Goal: Task Accomplishment & Management: Manage account settings

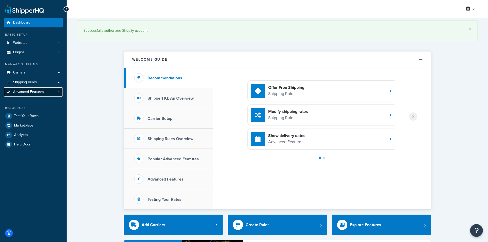
click at [38, 90] on span "Advanced Features" at bounding box center [28, 92] width 31 height 4
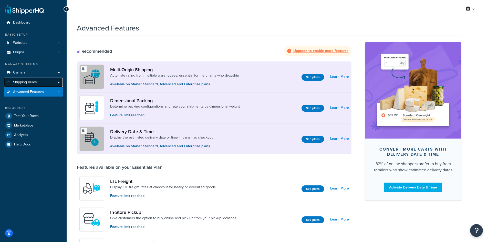
click at [27, 87] on link "Shipping Rules" at bounding box center [33, 82] width 59 height 9
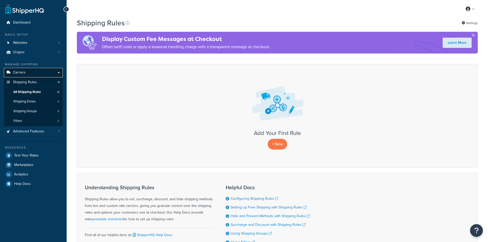
click at [55, 70] on link "Carriers" at bounding box center [33, 72] width 59 height 9
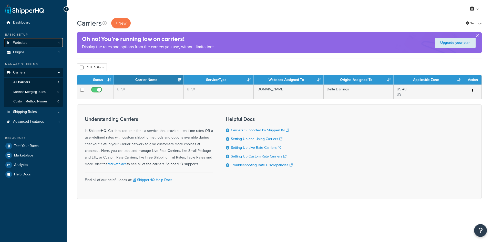
click at [56, 41] on link "Websites 1" at bounding box center [33, 42] width 59 height 9
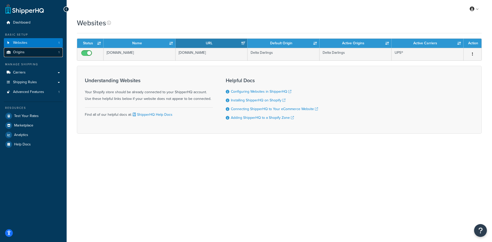
click at [32, 55] on link "Origins 1" at bounding box center [33, 52] width 59 height 9
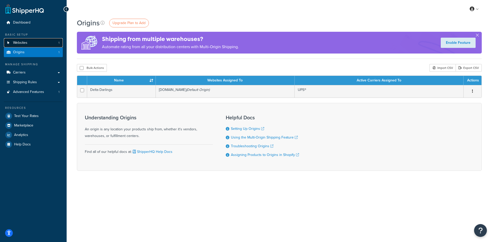
click at [32, 44] on link "Websites 1" at bounding box center [33, 42] width 59 height 9
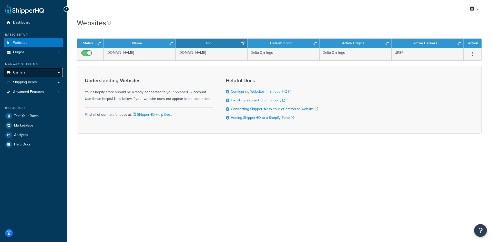
click at [18, 75] on link "Carriers" at bounding box center [33, 72] width 59 height 9
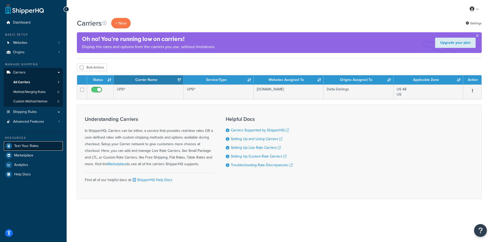
click at [38, 144] on link "Test Your Rates" at bounding box center [33, 146] width 59 height 9
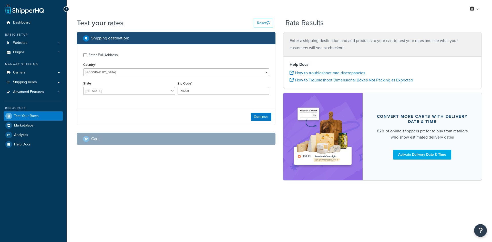
select select "TX"
click at [325, 12] on div "My Profile Billing Global Settings Contact Us Logout" at bounding box center [280, 9] width 426 height 18
click at [340, 14] on div "My Profile Billing Global Settings Contact Us Logout" at bounding box center [280, 9] width 426 height 18
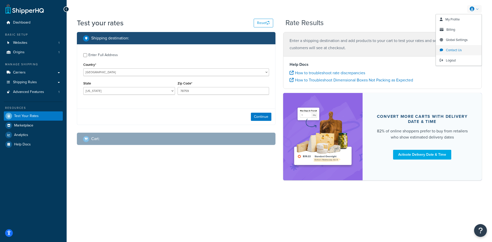
click at [446, 52] on span "Contact Us" at bounding box center [454, 50] width 16 height 5
click at [164, 92] on select "Alabama Alaska American Samoa Arizona Arkansas Armed Forces Americas Armed Forc…" at bounding box center [129, 91] width 92 height 8
click at [260, 119] on button "Continue" at bounding box center [261, 117] width 21 height 8
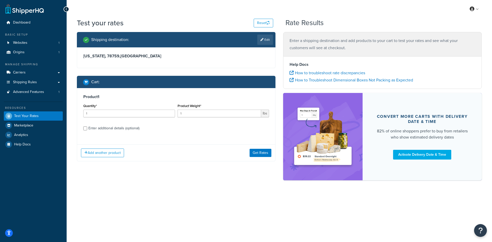
click at [116, 130] on div "Enter additional details (optional)" at bounding box center [113, 128] width 51 height 7
click at [87, 130] on input "Enter additional details (optional)" at bounding box center [85, 129] width 4 height 4
checkbox input "true"
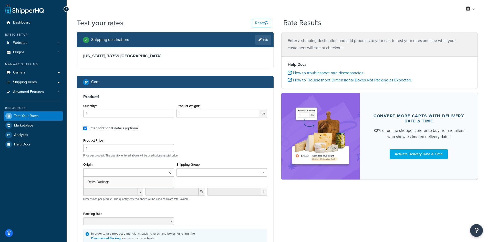
click at [109, 172] on input "Origin" at bounding box center [107, 173] width 45 height 6
click at [127, 162] on div "Origin Delta Darlings" at bounding box center [128, 169] width 91 height 16
click at [129, 176] on ul at bounding box center [128, 172] width 91 height 8
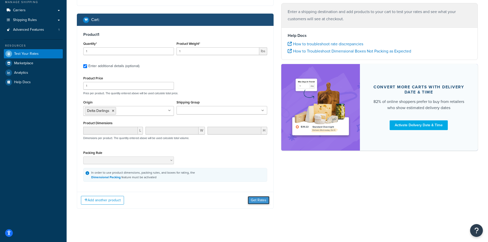
click at [259, 198] on button "Get Rates" at bounding box center [259, 200] width 22 height 8
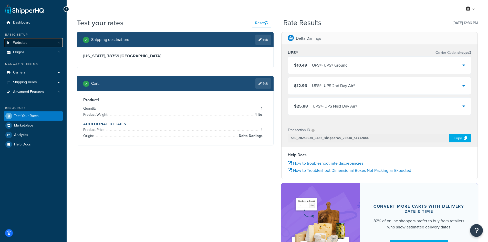
click at [26, 43] on span "Websites" at bounding box center [20, 43] width 14 height 4
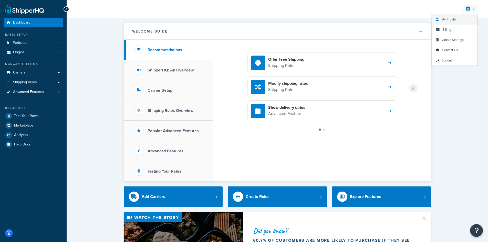
click at [455, 18] on span "My Profile" at bounding box center [449, 19] width 14 height 5
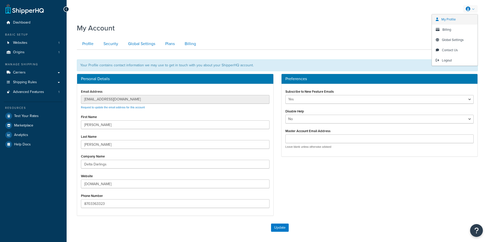
drag, startPoint x: 468, startPoint y: 11, endPoint x: 463, endPoint y: 15, distance: 6.2
click at [466, 13] on link at bounding box center [471, 9] width 15 height 8
click at [455, 31] on link "Billing" at bounding box center [455, 30] width 46 height 10
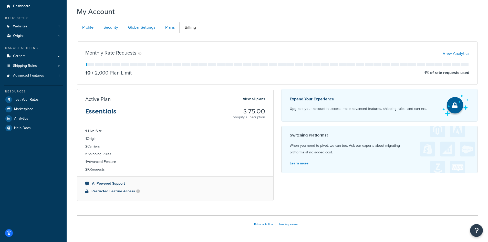
scroll to position [33, 0]
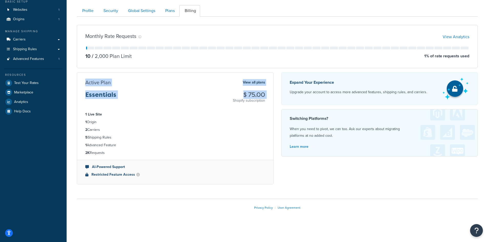
drag, startPoint x: 88, startPoint y: 82, endPoint x: 183, endPoint y: 102, distance: 96.2
click at [183, 102] on div "Active Plan View all plans Essentials $ 75.00 Shopify subscription" at bounding box center [175, 91] width 196 height 24
click at [183, 102] on div "Essentials $ 75.00 Shopify subscription" at bounding box center [175, 98] width 180 height 12
click at [141, 81] on div "Active Plan View all plans" at bounding box center [175, 82] width 180 height 7
click at [142, 78] on div "Active Plan View all plans Essentials $ 75.00 Shopify subscription 1 Live Site …" at bounding box center [175, 128] width 197 height 112
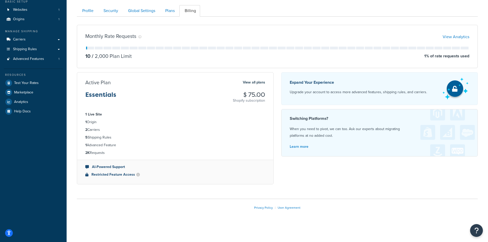
click at [142, 78] on div "Active Plan View all plans Essentials $ 75.00 Shopify subscription 1 Live Site …" at bounding box center [175, 128] width 197 height 112
click at [143, 78] on div "Active Plan View all plans Essentials $ 75.00 Shopify subscription 1 Live Site …" at bounding box center [175, 128] width 197 height 112
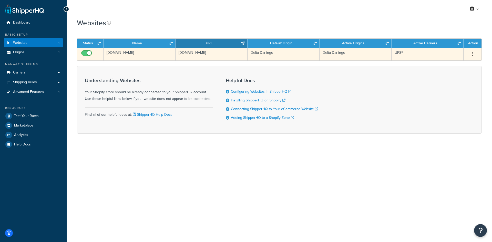
click at [208, 56] on td "[DOMAIN_NAME]" at bounding box center [212, 54] width 72 height 13
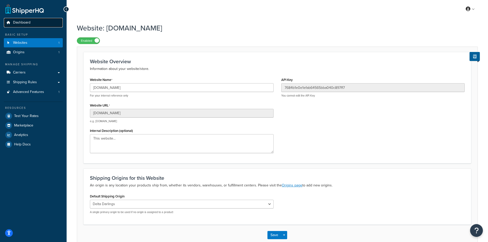
click at [33, 23] on link "Dashboard" at bounding box center [33, 22] width 59 height 9
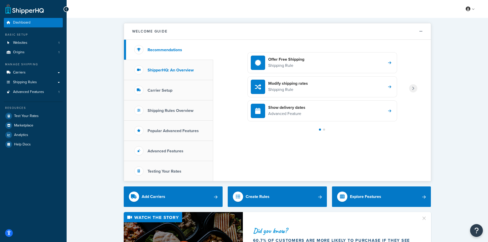
click at [173, 69] on h3 "ShipperHQ: An Overview" at bounding box center [171, 70] width 46 height 5
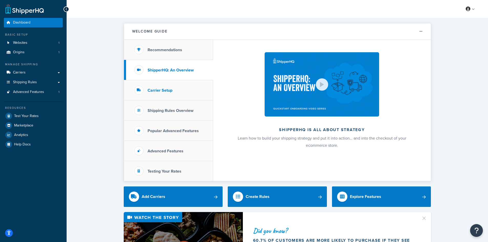
click at [151, 95] on li "Carrier Setup" at bounding box center [168, 90] width 89 height 20
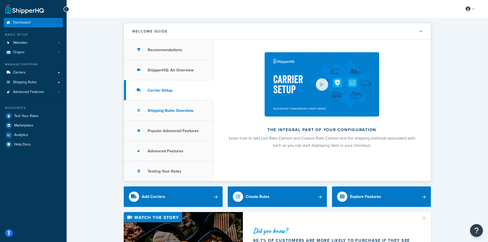
click at [151, 113] on h3 "Shipping Rules Overview" at bounding box center [171, 110] width 46 height 5
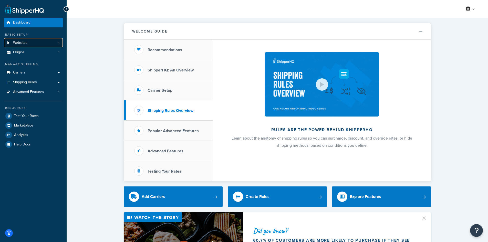
click at [25, 44] on span "Websites" at bounding box center [20, 43] width 14 height 4
